Goal: Task Accomplishment & Management: Use online tool/utility

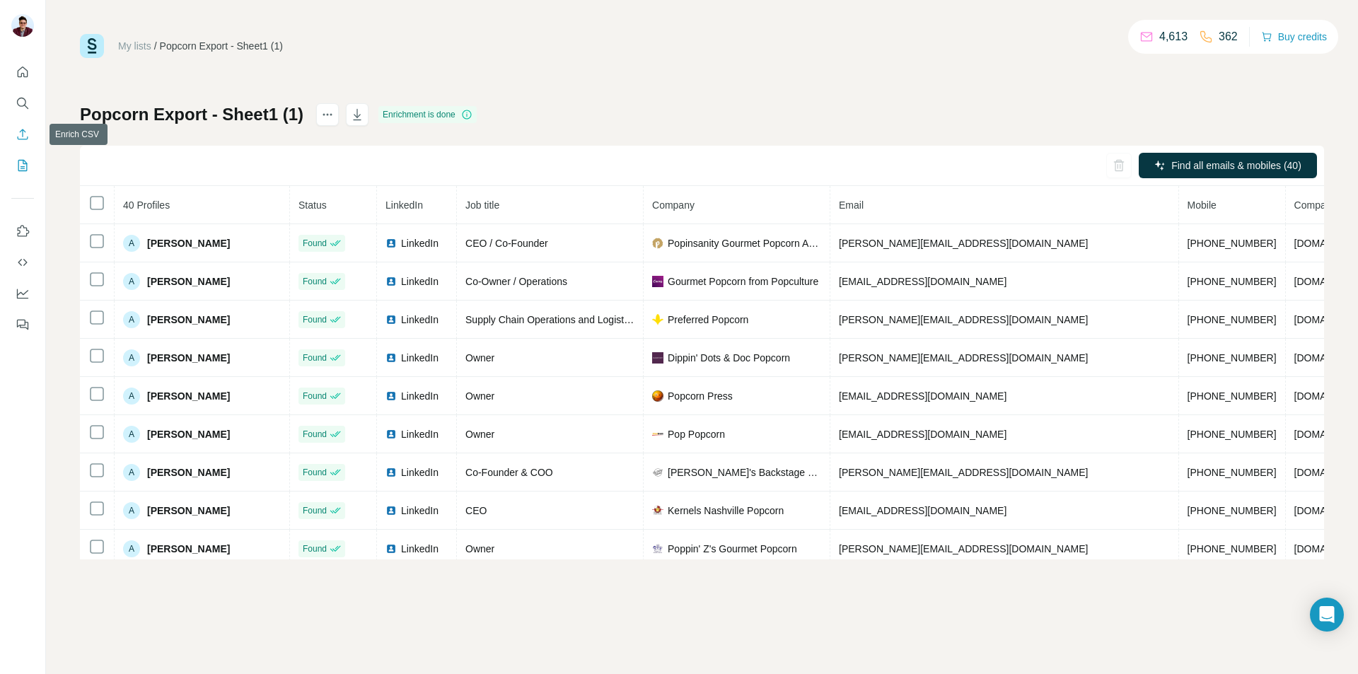
click at [28, 129] on icon "Enrich CSV" at bounding box center [23, 134] width 14 height 14
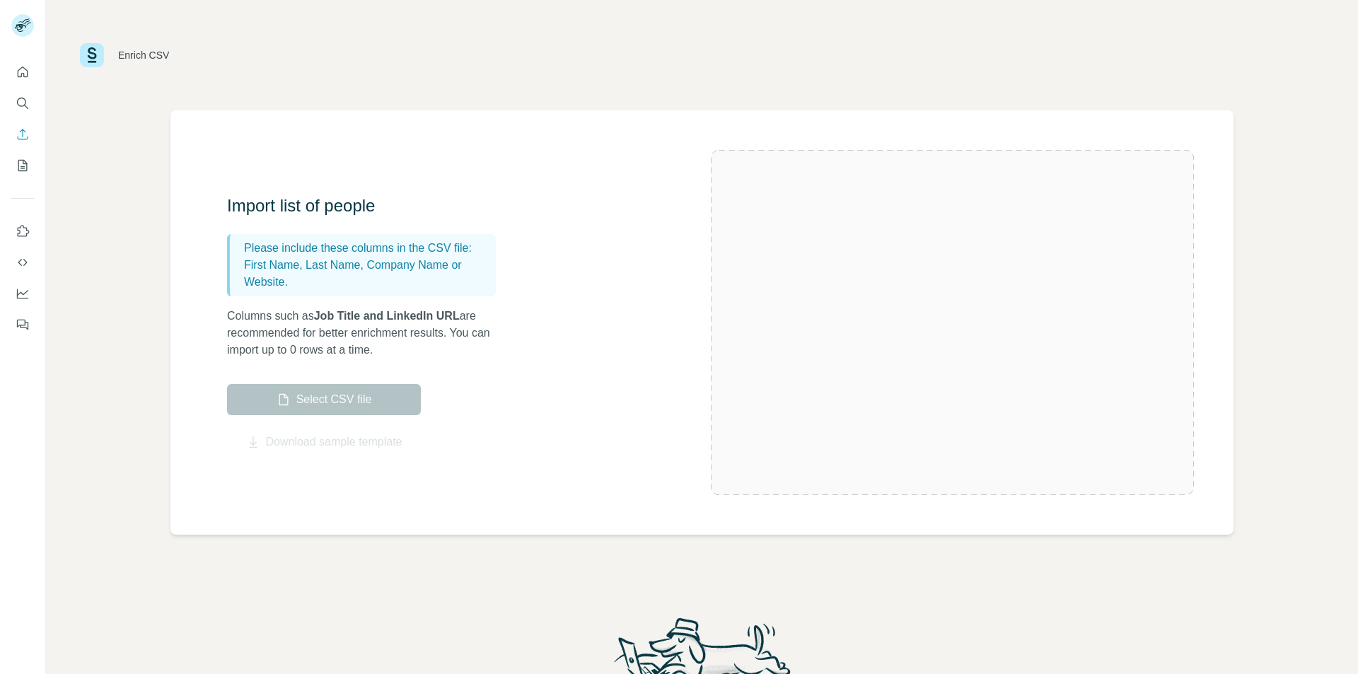
click at [327, 402] on label "Select CSV file" at bounding box center [324, 399] width 194 height 31
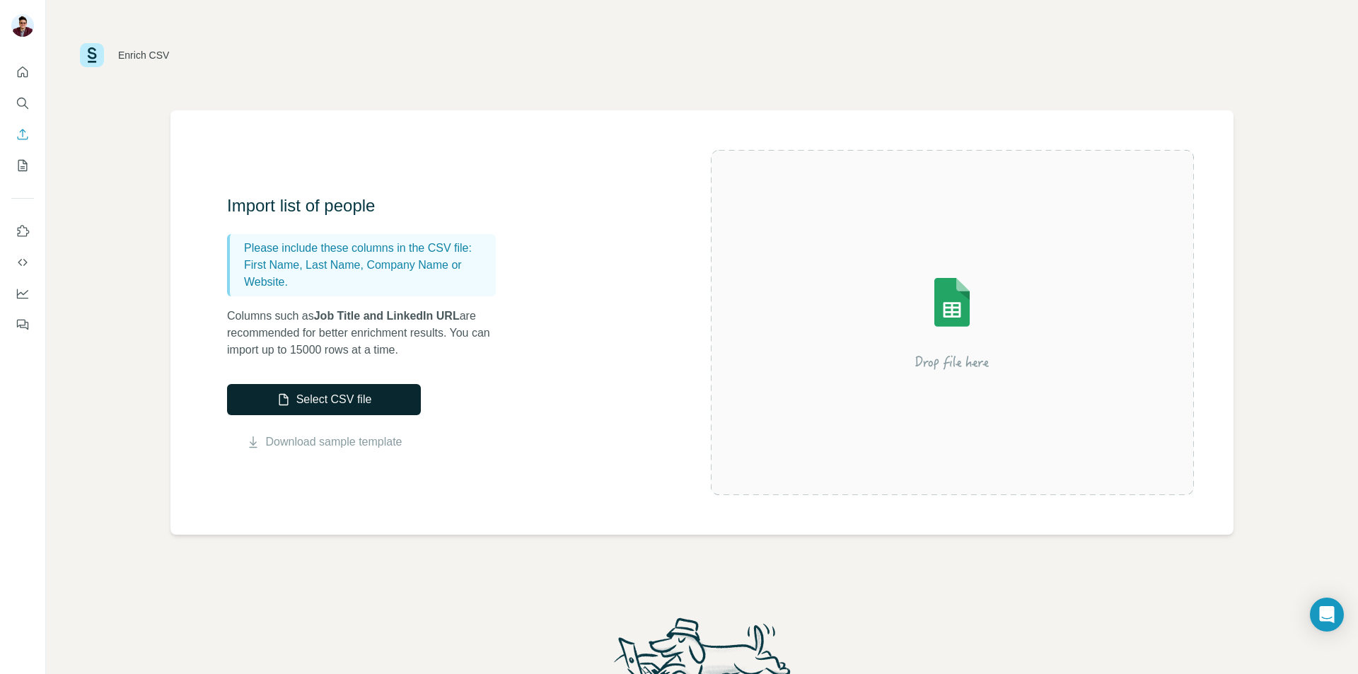
drag, startPoint x: 330, startPoint y: 402, endPoint x: 322, endPoint y: 400, distance: 7.9
click at [324, 400] on button "Select CSV file" at bounding box center [324, 399] width 194 height 31
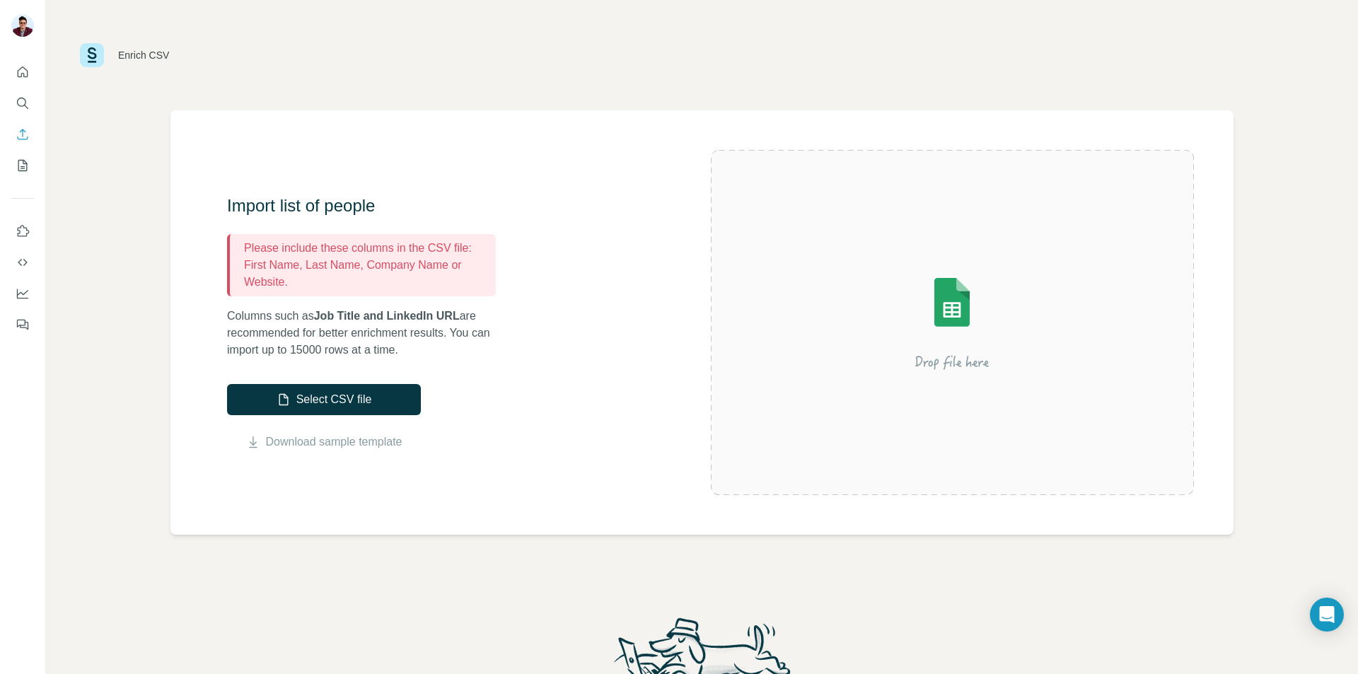
click at [390, 272] on p "First Name, Last Name, Company Name or Website." at bounding box center [367, 274] width 246 height 34
click at [412, 266] on p "First Name, Last Name, Company Name or Website." at bounding box center [367, 274] width 246 height 34
click at [361, 397] on button "Select CSV file" at bounding box center [324, 399] width 194 height 31
